Goal: Information Seeking & Learning: Understand process/instructions

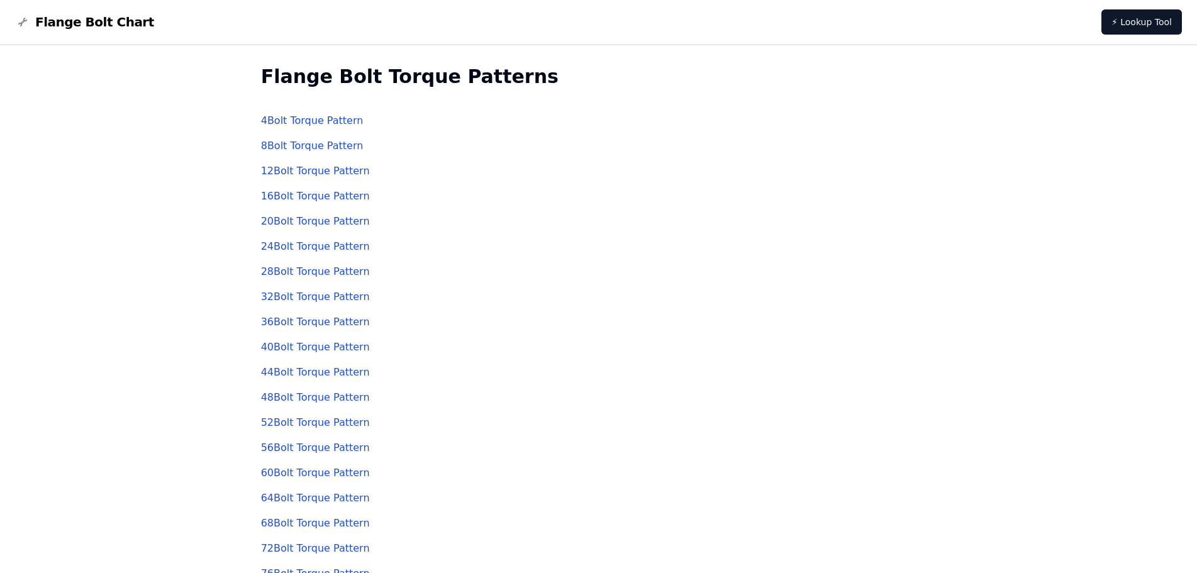
click at [317, 124] on link "4 Bolt Torque Pattern" at bounding box center [312, 121] width 103 height 12
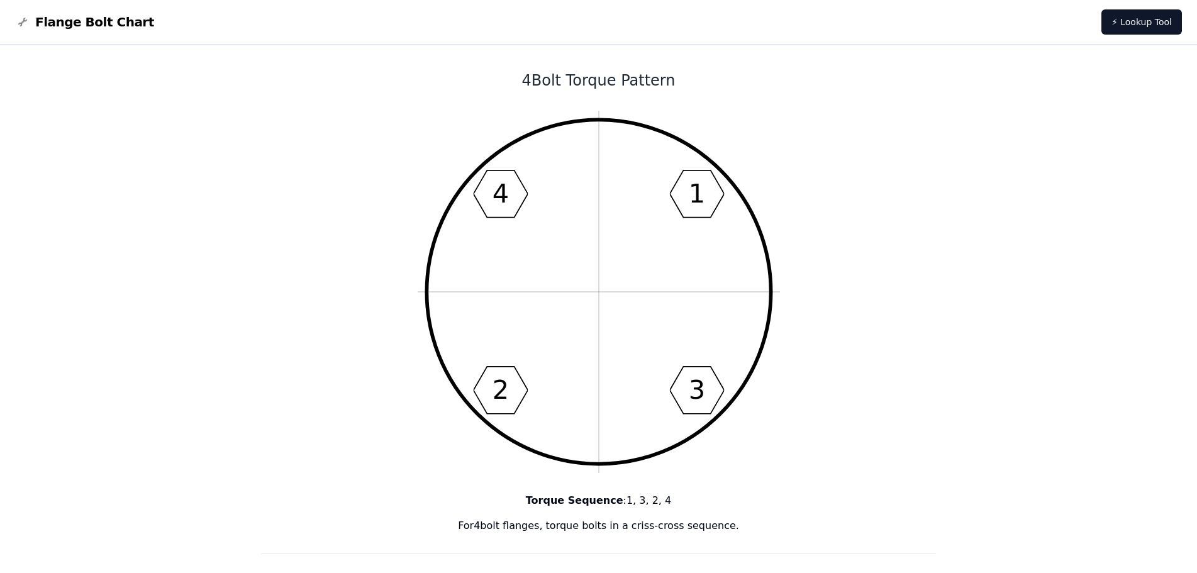
drag, startPoint x: 631, startPoint y: 201, endPoint x: 540, endPoint y: 232, distance: 95.7
click at [540, 232] on icon "1 3 2 4" at bounding box center [599, 292] width 362 height 362
